Goal: Information Seeking & Learning: Learn about a topic

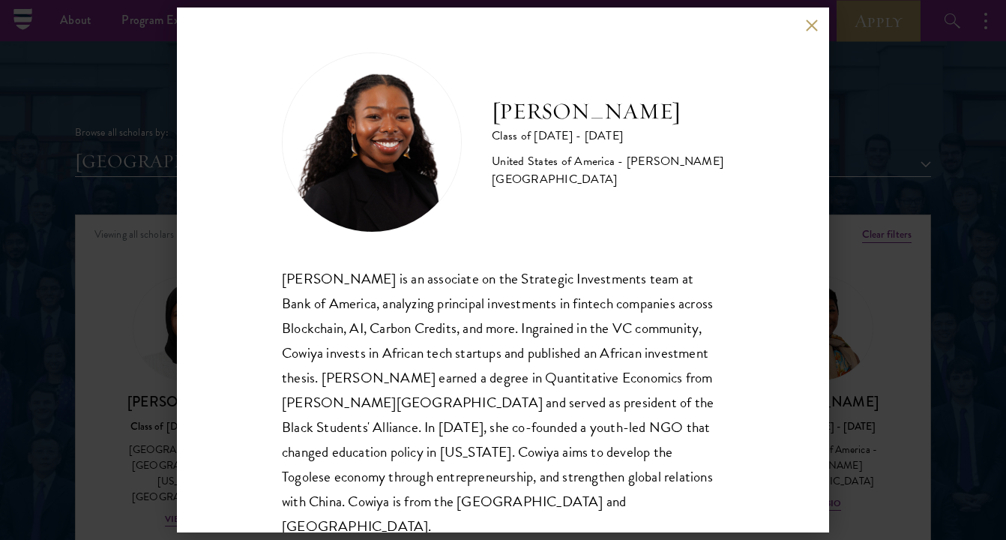
scroll to position [373, 0]
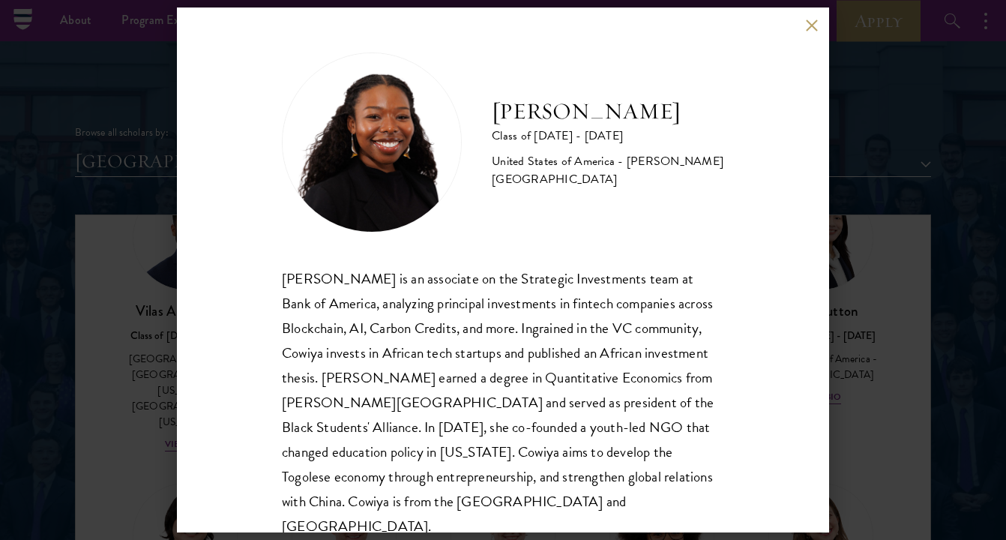
click at [196, 134] on div "[PERSON_NAME] Class of [DATE] - [DATE] [GEOGRAPHIC_DATA] - [PERSON_NAME][GEOGRA…" at bounding box center [503, 269] width 652 height 525
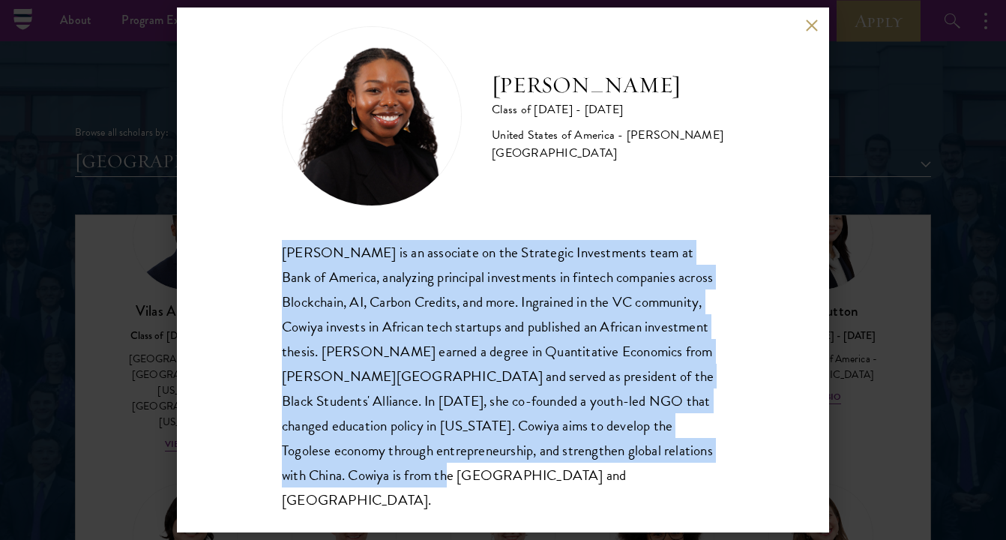
drag, startPoint x: 313, startPoint y: 481, endPoint x: 276, endPoint y: 258, distance: 225.7
click at [276, 258] on div "[PERSON_NAME] Class of [DATE] - [DATE] [GEOGRAPHIC_DATA] - [PERSON_NAME][GEOGRA…" at bounding box center [503, 269] width 652 height 525
copy div "[PERSON_NAME] is an associate on the Strategic Investments team at Bank of Amer…"
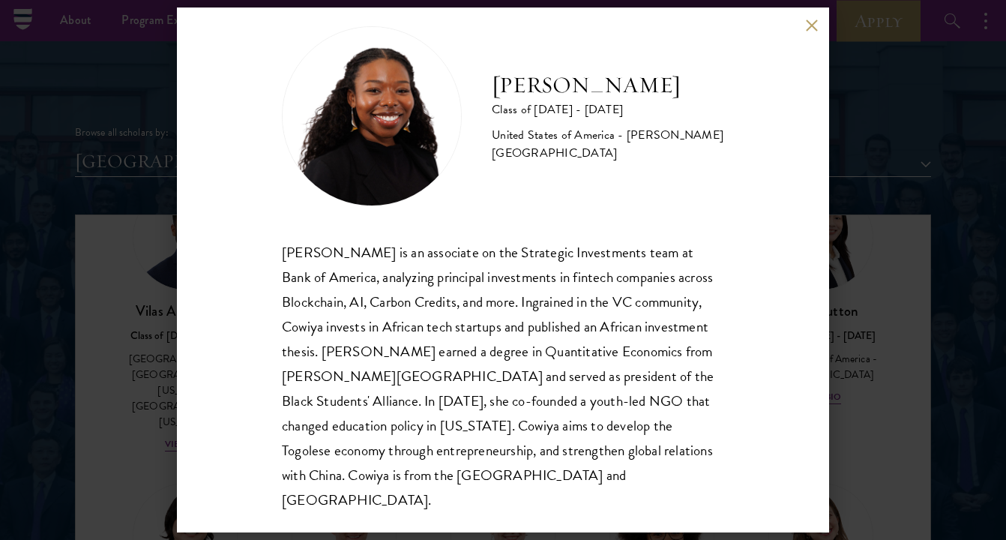
click at [135, 103] on div "[PERSON_NAME] Class of [DATE] - [DATE] [GEOGRAPHIC_DATA] - [PERSON_NAME][GEOGRA…" at bounding box center [503, 270] width 1006 height 540
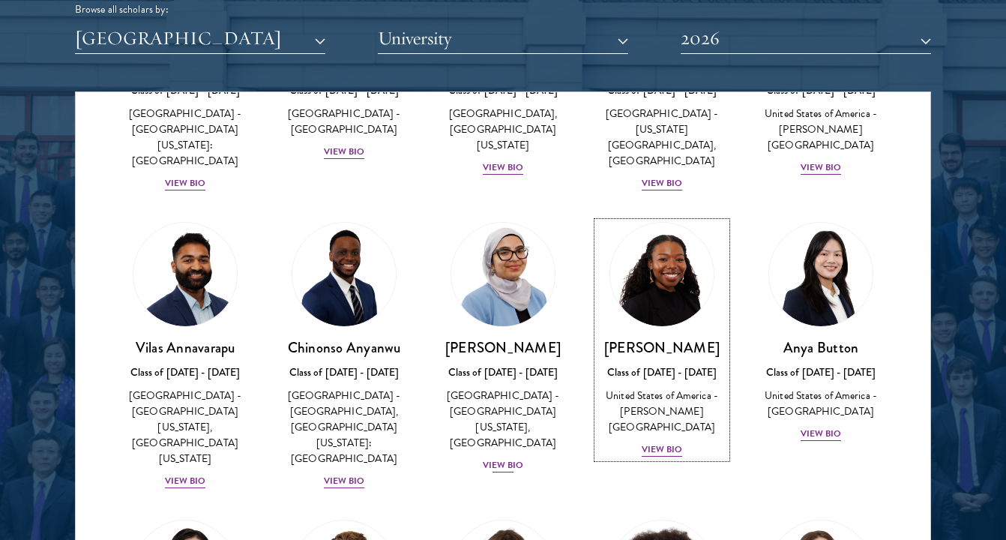
scroll to position [216, 0]
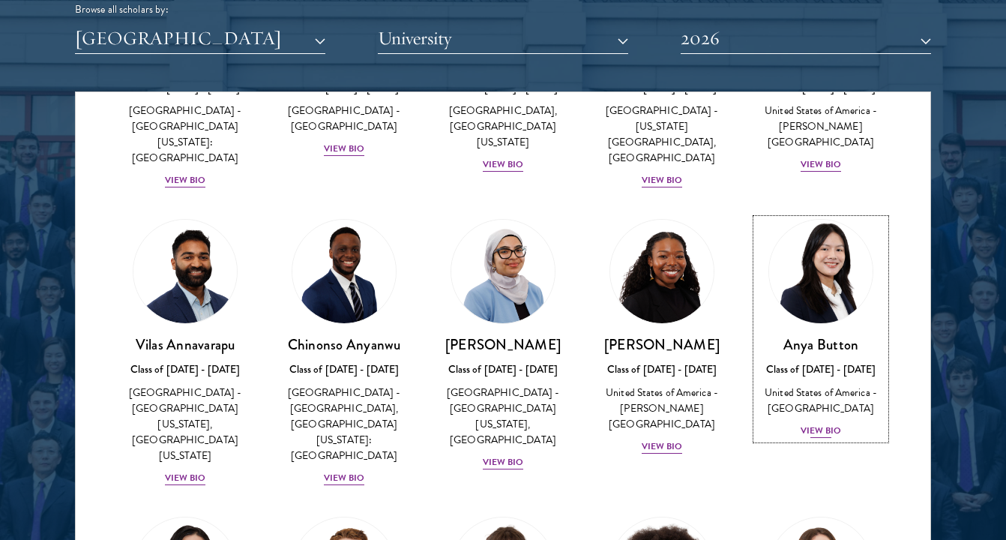
click at [819, 424] on div "View Bio" at bounding box center [821, 431] width 41 height 14
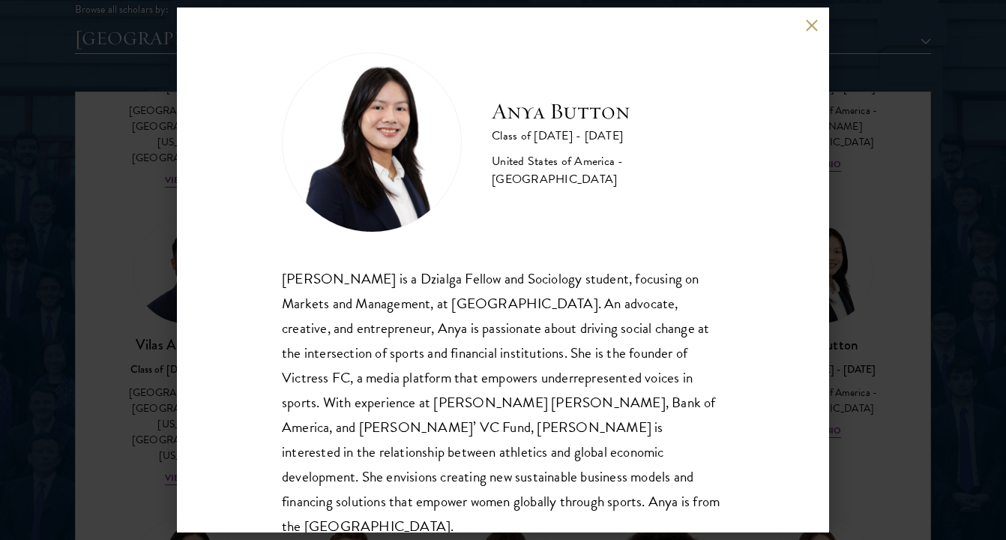
click at [856, 373] on div "Anya Button Class of [DATE] - [DATE] [GEOGRAPHIC_DATA] - [GEOGRAPHIC_DATA] [PER…" at bounding box center [503, 270] width 1006 height 540
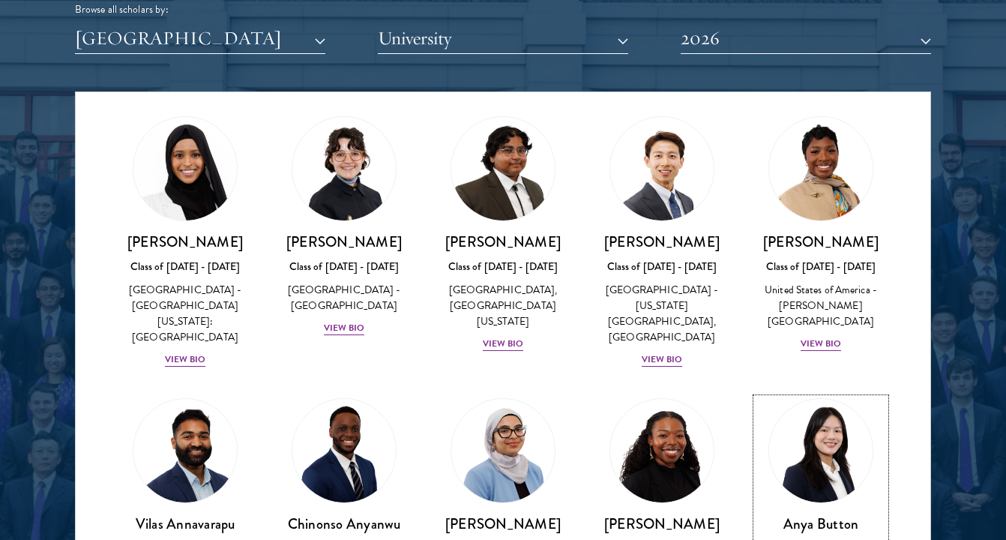
scroll to position [23, 0]
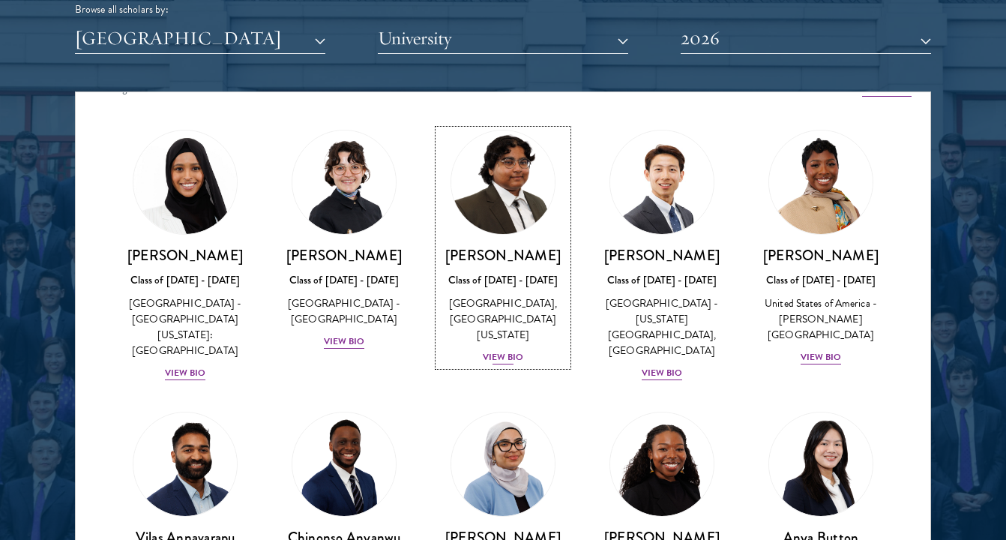
click at [490, 346] on div "[PERSON_NAME] Class of [DATE] - [DATE] [GEOGRAPHIC_DATA] - [GEOGRAPHIC_DATA], […" at bounding box center [503, 306] width 129 height 120
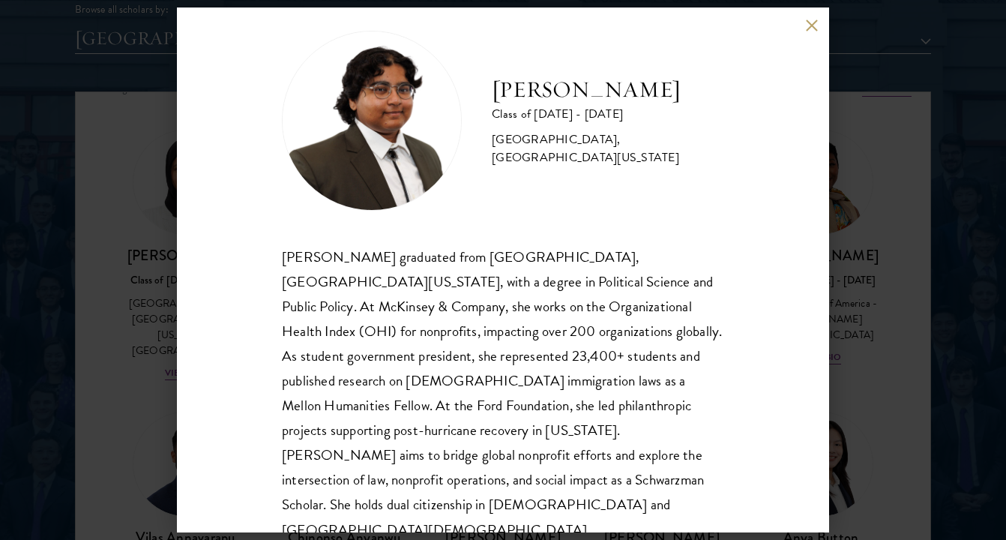
scroll to position [26, 0]
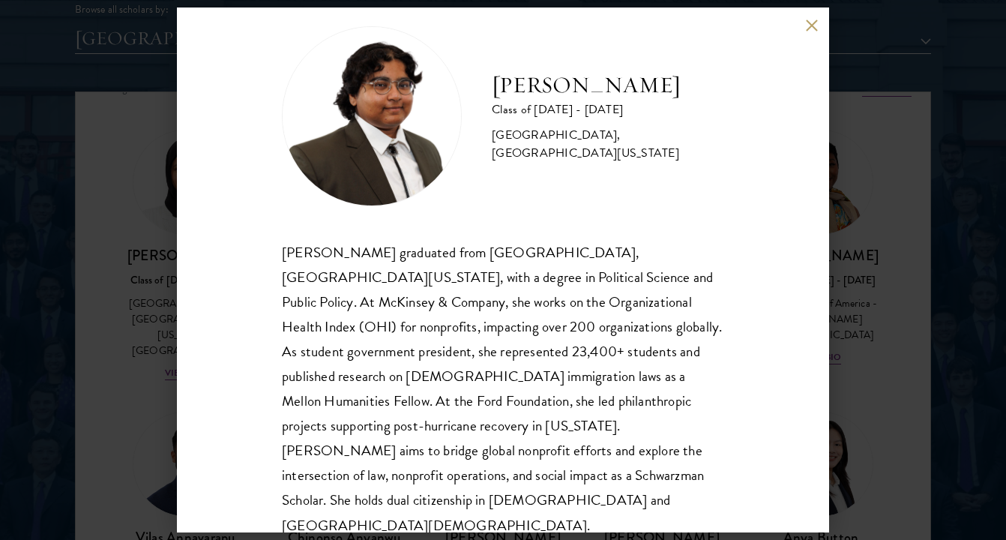
click at [113, 329] on div "[PERSON_NAME] Class of [DATE] - [DATE] [GEOGRAPHIC_DATA] - [GEOGRAPHIC_DATA], […" at bounding box center [503, 270] width 1006 height 540
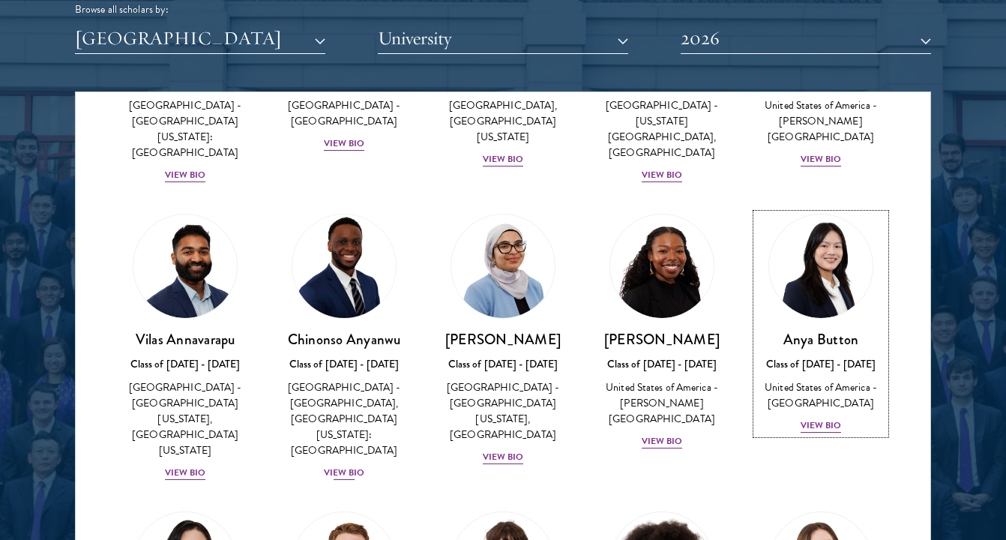
scroll to position [235, 0]
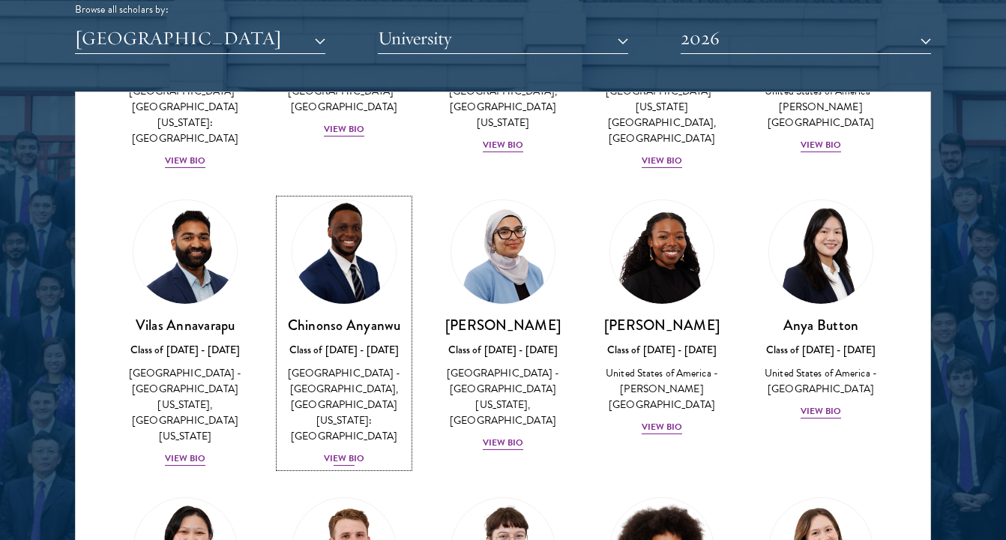
click at [352, 451] on div "View Bio" at bounding box center [344, 458] width 41 height 14
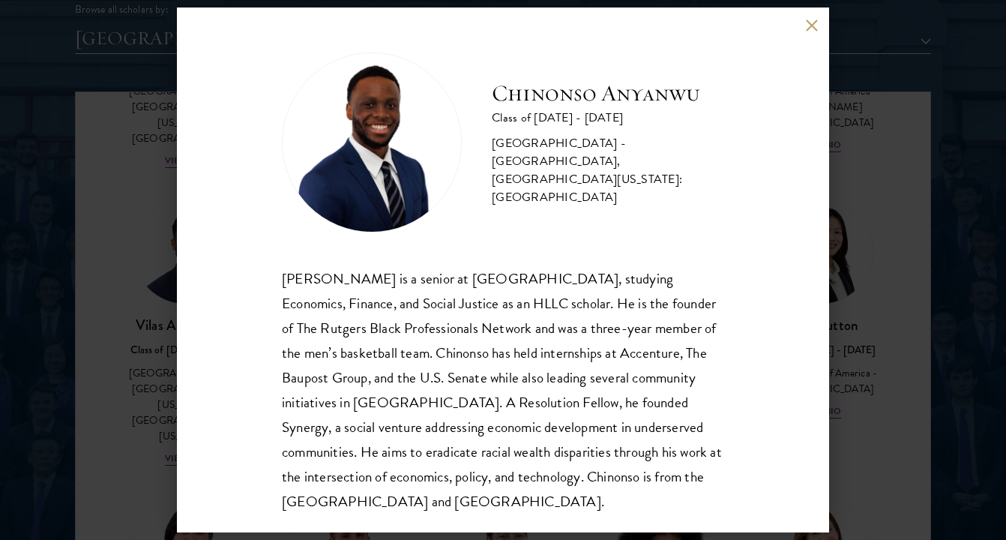
drag, startPoint x: 145, startPoint y: 141, endPoint x: 254, endPoint y: 155, distance: 110.4
click at [145, 141] on div "[PERSON_NAME] Class of [DATE] - [DATE] [GEOGRAPHIC_DATA] - [GEOGRAPHIC_DATA], […" at bounding box center [503, 270] width 1006 height 540
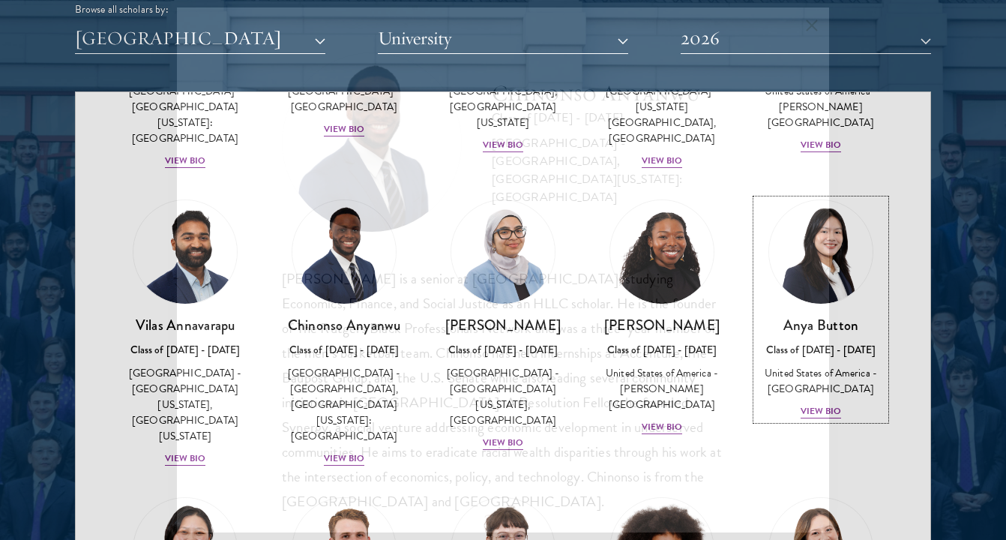
scroll to position [146, 0]
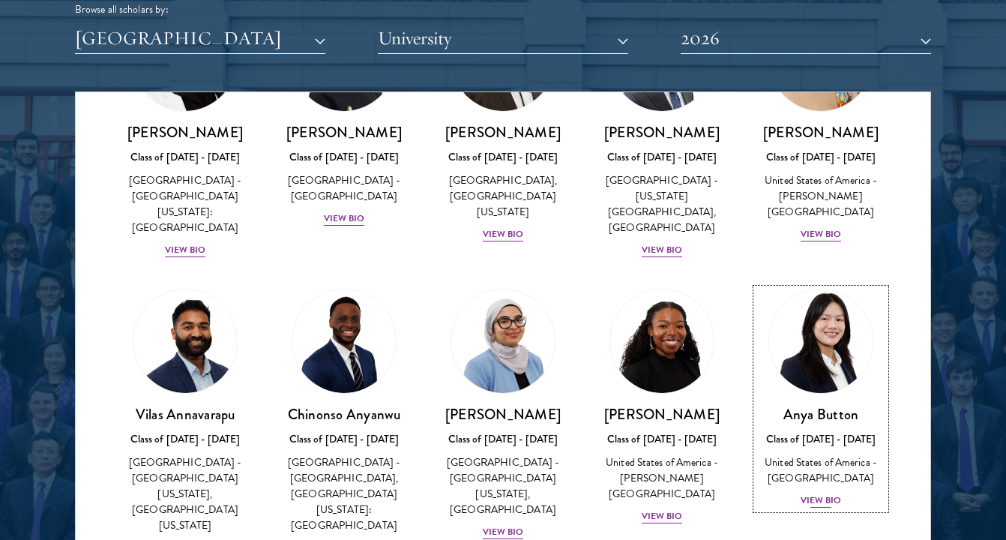
click at [824, 490] on div "Anya Button Class of [DATE] - [DATE] [GEOGRAPHIC_DATA] - [GEOGRAPHIC_DATA] View…" at bounding box center [820, 457] width 129 height 104
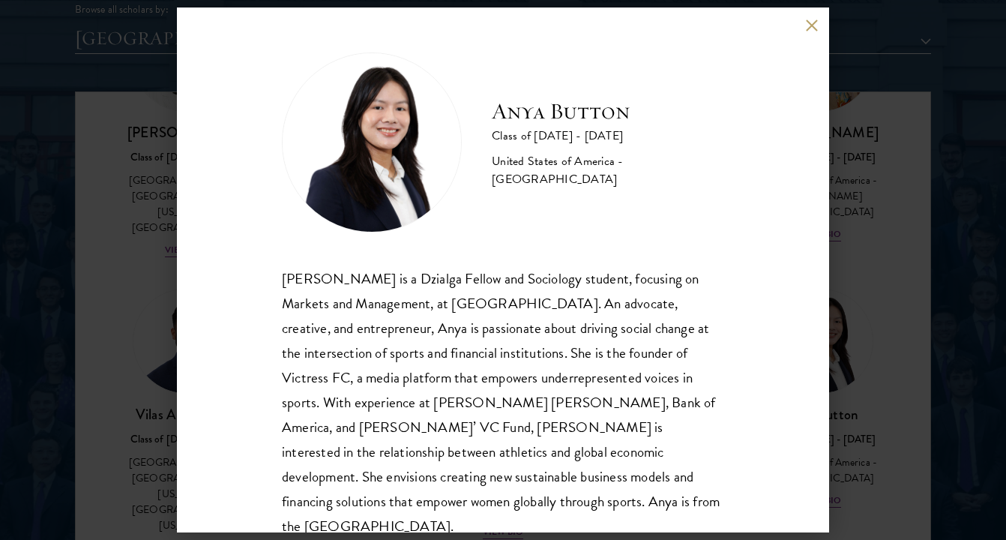
click at [144, 286] on div "Anya Button Class of [DATE] - [DATE] [GEOGRAPHIC_DATA] - [GEOGRAPHIC_DATA] [PER…" at bounding box center [503, 270] width 1006 height 540
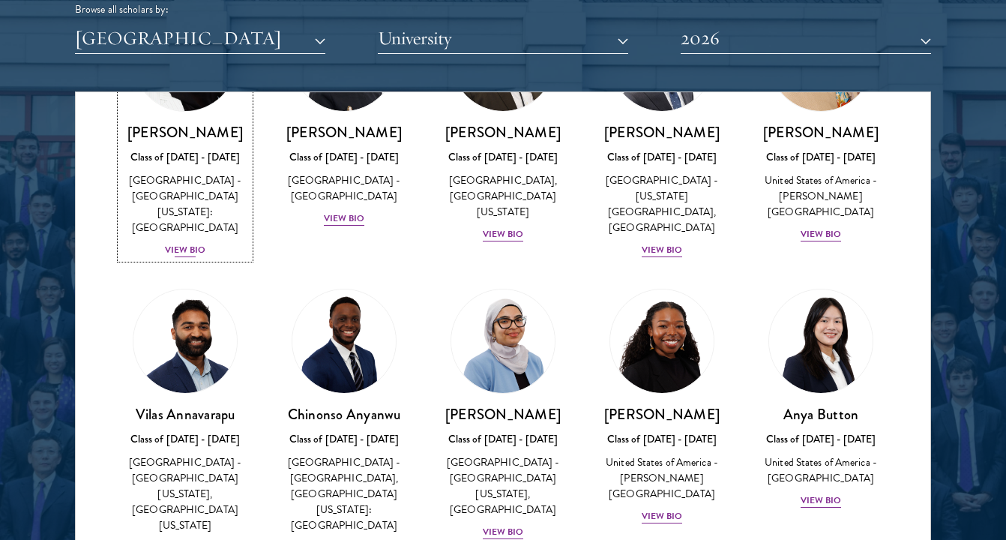
click at [179, 226] on div "[PERSON_NAME] Class of [DATE] - [DATE] [GEOGRAPHIC_DATA] - [GEOGRAPHIC_DATA][US…" at bounding box center [185, 191] width 129 height 136
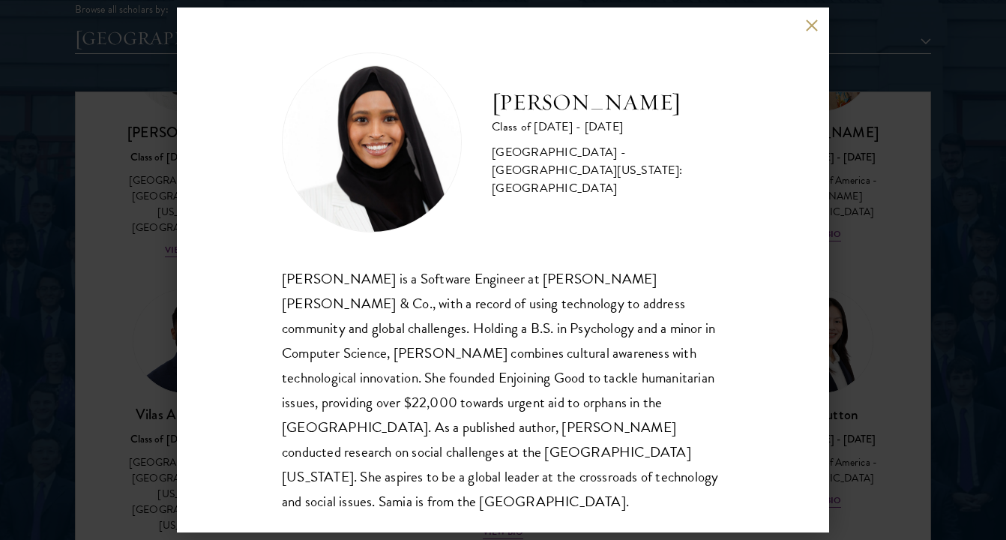
click at [126, 260] on div "[PERSON_NAME] Class of [DATE] - [DATE] [GEOGRAPHIC_DATA] - [GEOGRAPHIC_DATA][US…" at bounding box center [503, 270] width 1006 height 540
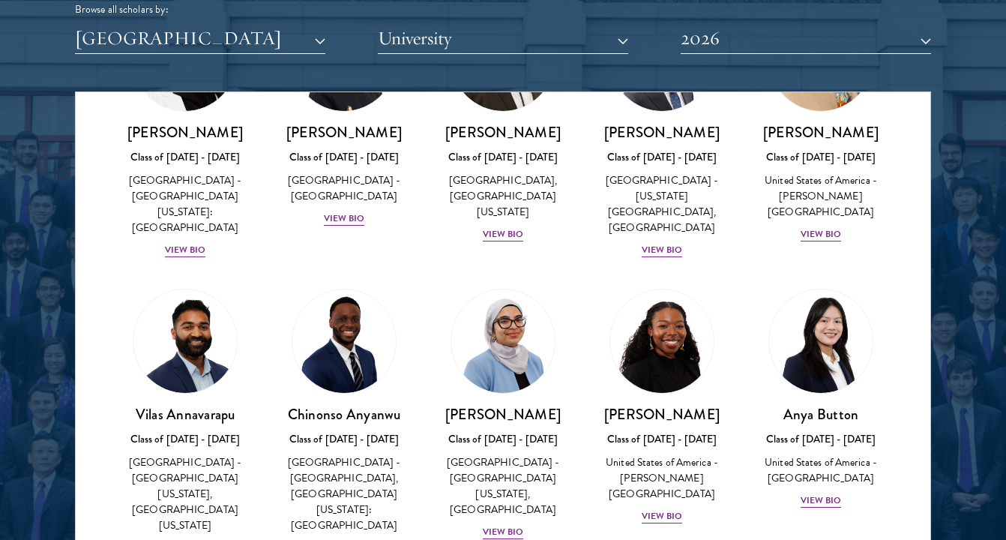
click at [347, 227] on div "[PERSON_NAME] Class of [DATE] - [DATE] [GEOGRAPHIC_DATA] - [GEOGRAPHIC_DATA] Vi…" at bounding box center [344, 117] width 159 height 250
click at [354, 208] on div "[PERSON_NAME] Class of [DATE] - [DATE] [GEOGRAPHIC_DATA] - [GEOGRAPHIC_DATA] Vi…" at bounding box center [344, 175] width 129 height 104
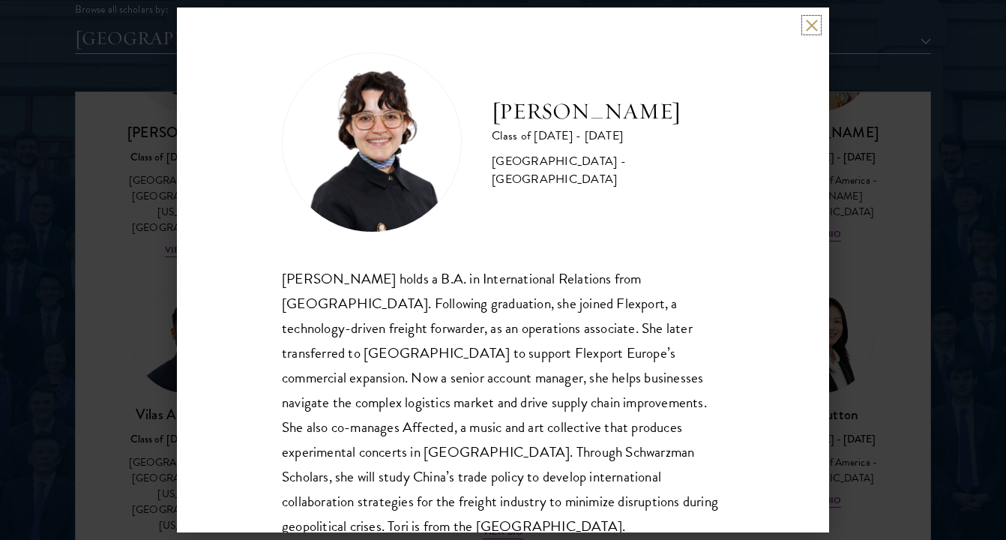
scroll to position [26, 0]
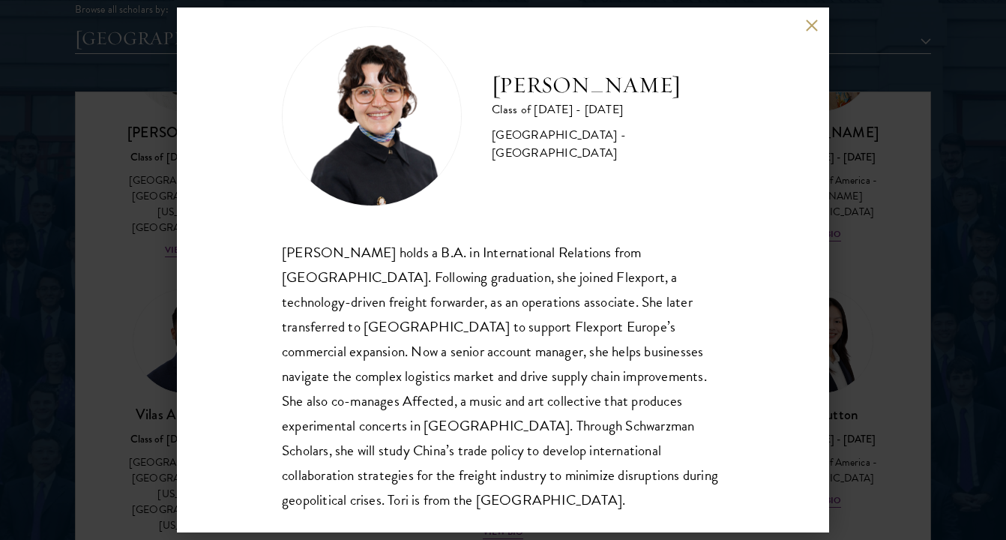
click at [163, 380] on div "[PERSON_NAME] Class of [DATE] - [DATE] [GEOGRAPHIC_DATA] - [GEOGRAPHIC_DATA] [P…" at bounding box center [503, 270] width 1006 height 540
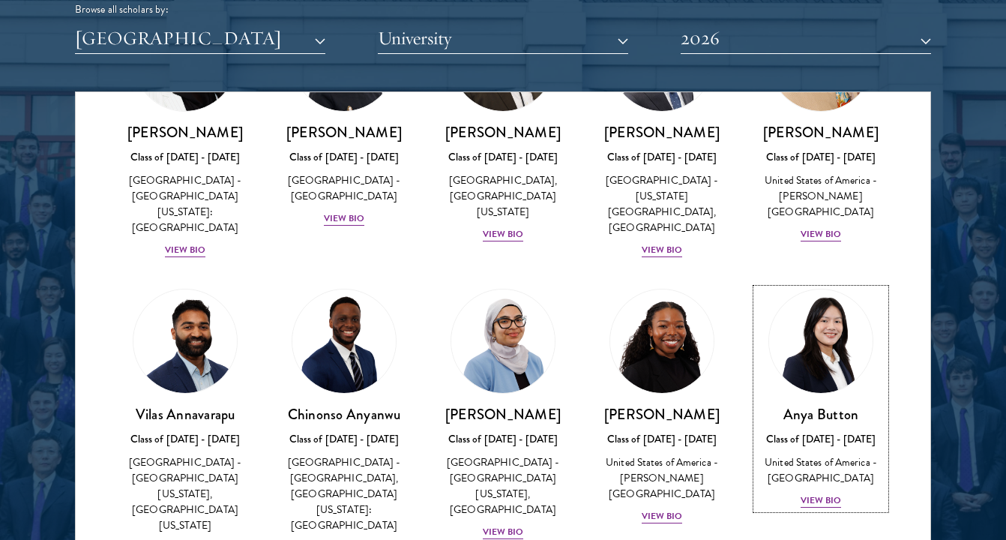
scroll to position [146, 0]
click at [665, 509] on div "View Bio" at bounding box center [662, 516] width 41 height 14
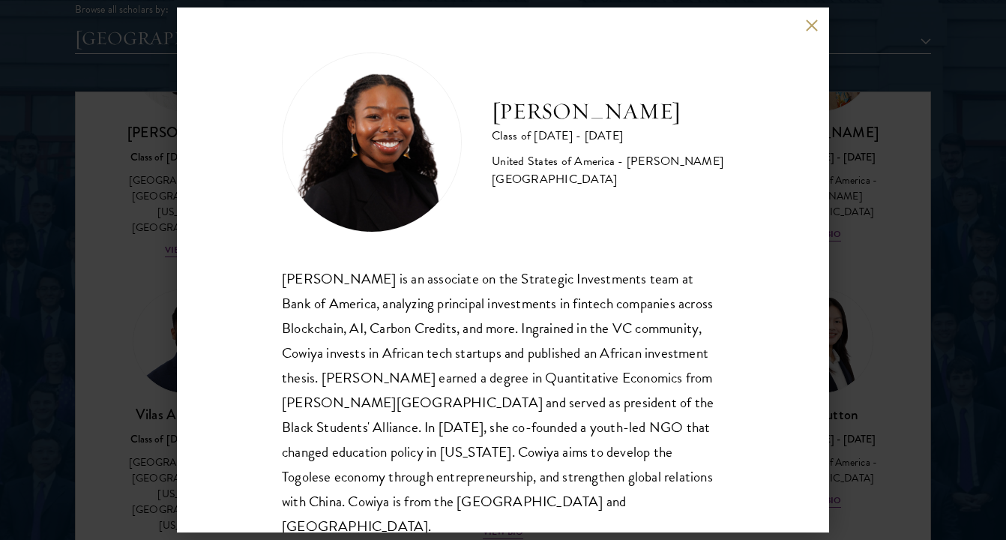
click at [154, 375] on div "[PERSON_NAME] Class of [DATE] - [DATE] [GEOGRAPHIC_DATA] - [PERSON_NAME][GEOGRA…" at bounding box center [503, 270] width 1006 height 540
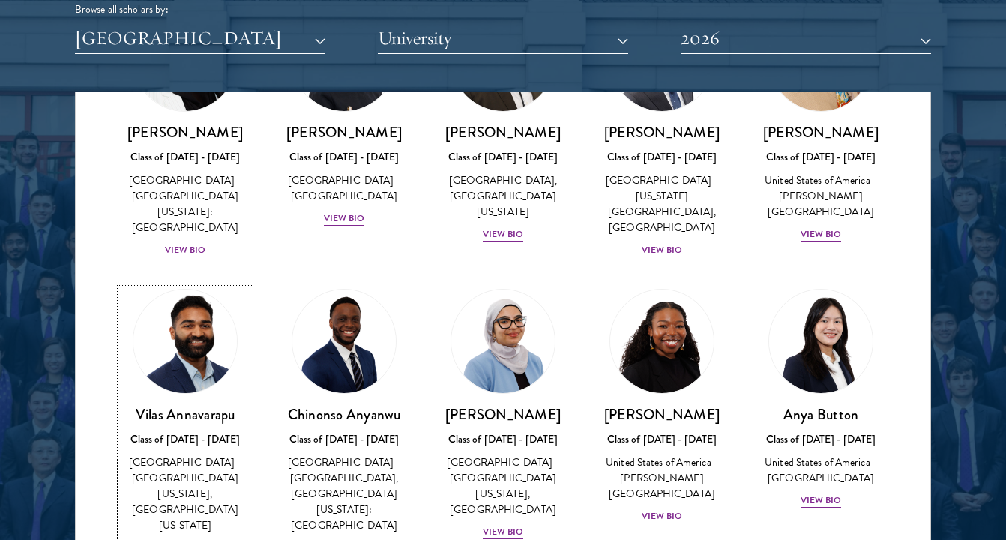
click at [177, 497] on div "[GEOGRAPHIC_DATA] - [GEOGRAPHIC_DATA][US_STATE], [GEOGRAPHIC_DATA][US_STATE]" at bounding box center [185, 493] width 129 height 79
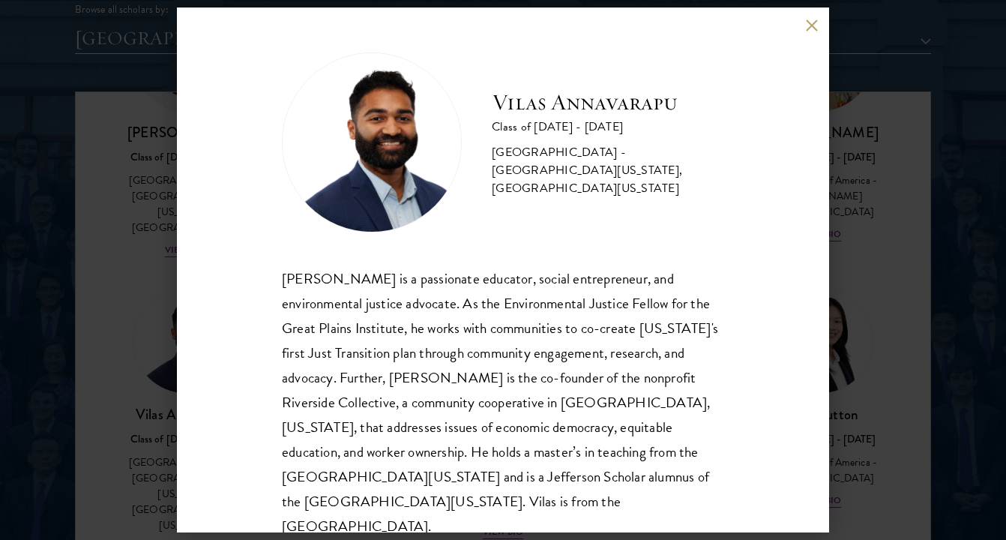
click at [109, 370] on div "[PERSON_NAME] Class of [DATE] - [DATE] [GEOGRAPHIC_DATA] - [GEOGRAPHIC_DATA][US…" at bounding box center [503, 270] width 1006 height 540
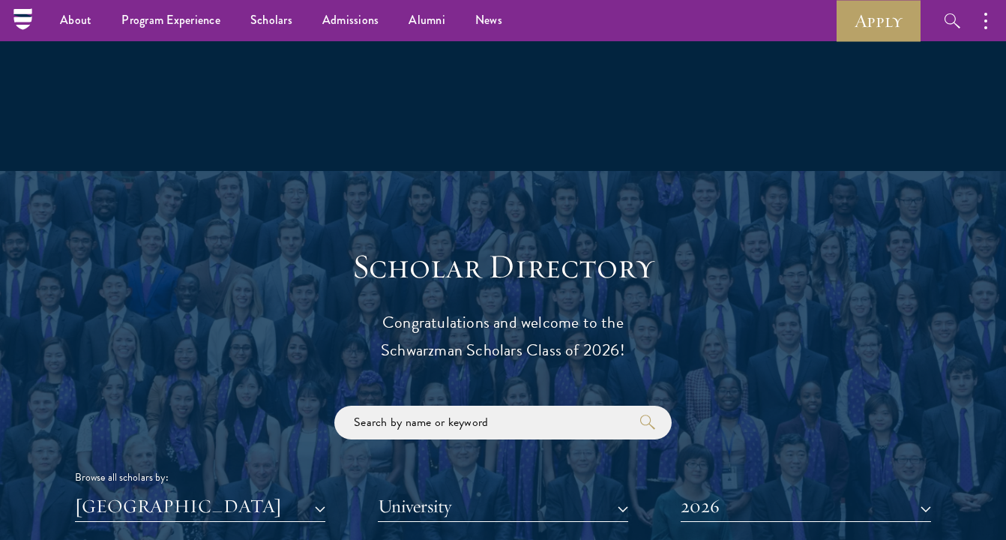
scroll to position [1349, 0]
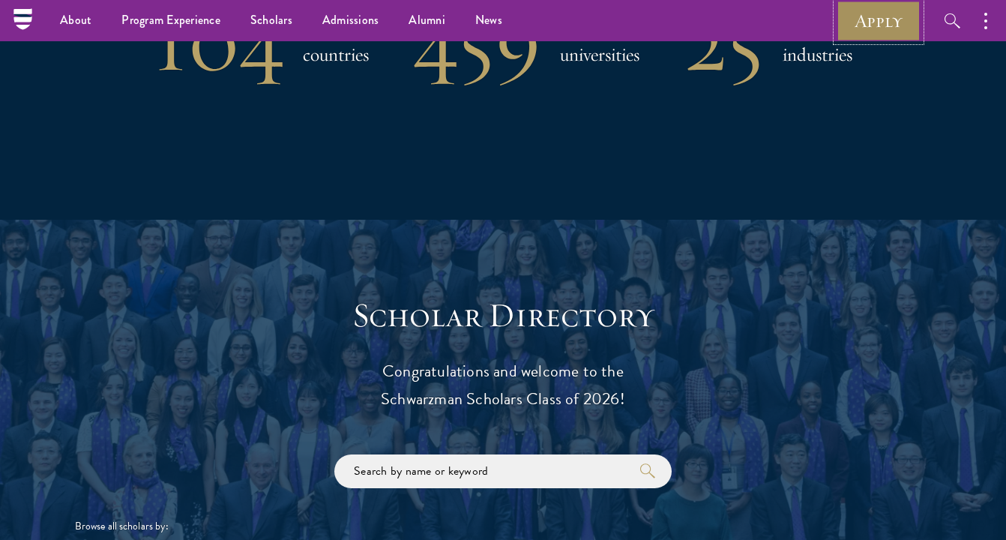
click at [870, 16] on link "Apply" at bounding box center [879, 20] width 84 height 41
